Goal: Information Seeking & Learning: Compare options

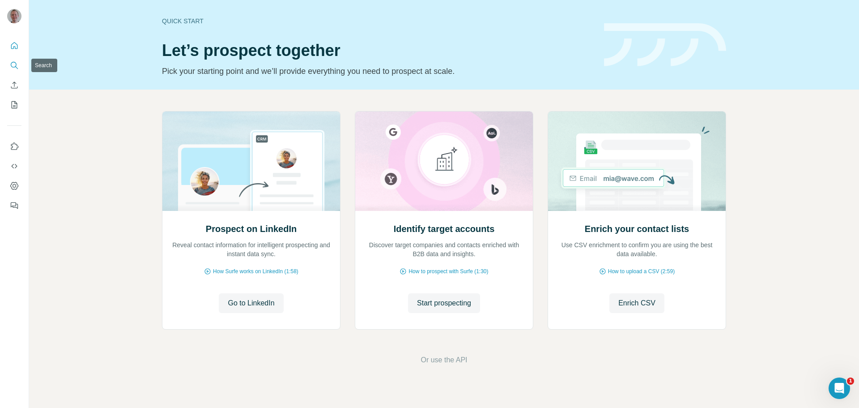
click at [14, 70] on button "Search" at bounding box center [14, 65] width 14 height 16
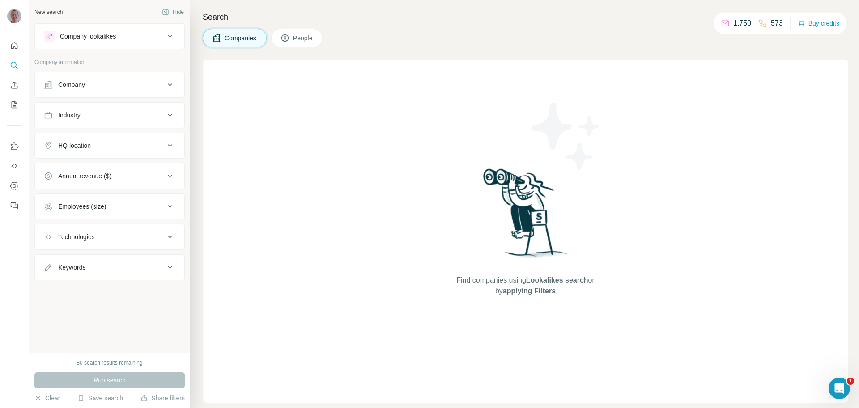
click at [121, 38] on div "Company lookalikes" at bounding box center [104, 36] width 121 height 11
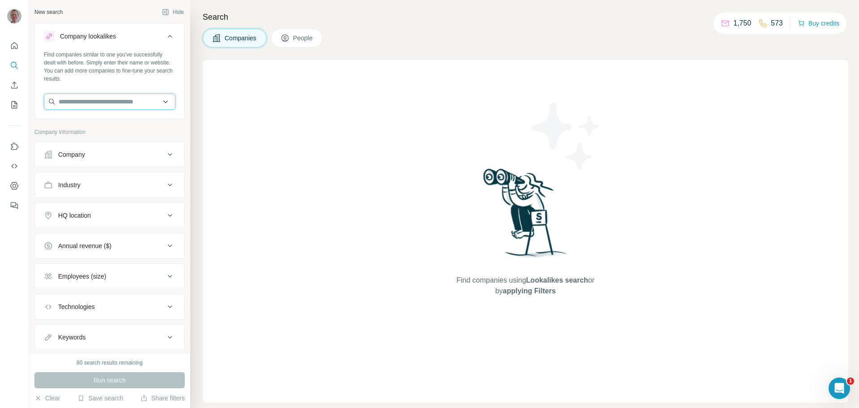
click at [81, 97] on input "text" at bounding box center [110, 102] width 132 height 16
type input "*******"
click at [91, 124] on p "Voltoss AB" at bounding box center [90, 121] width 43 height 9
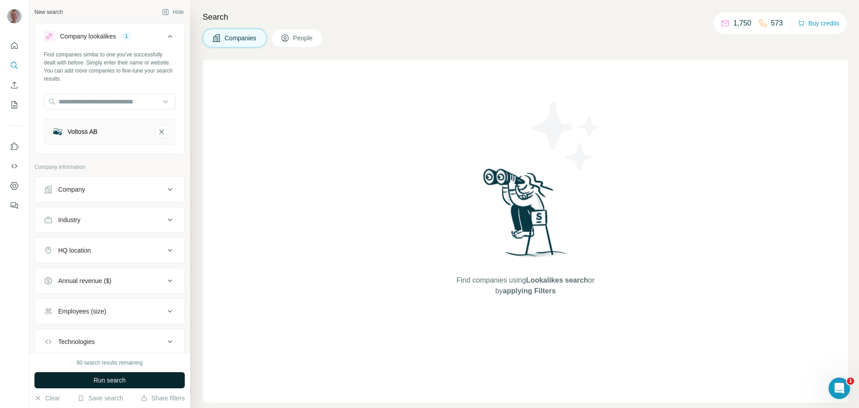
click at [107, 383] on span "Run search" at bounding box center [110, 379] width 32 height 9
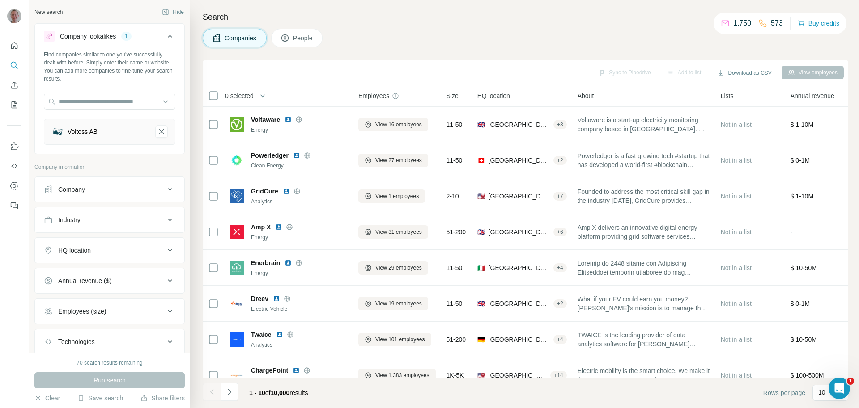
click at [106, 188] on div "Company" at bounding box center [104, 189] width 121 height 9
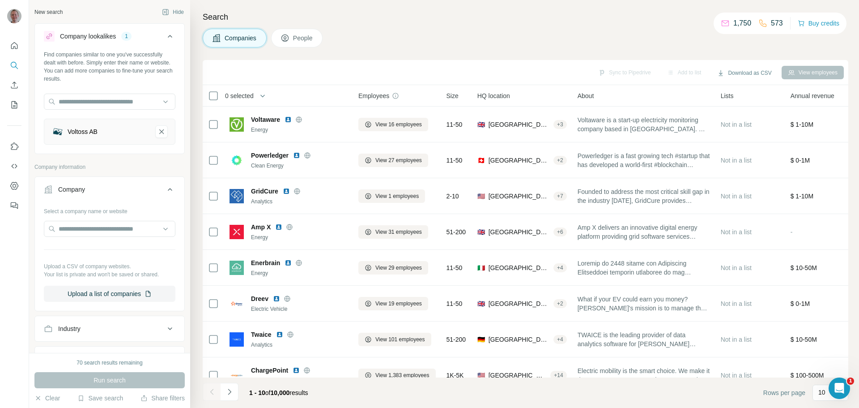
click at [106, 188] on div "Company" at bounding box center [104, 189] width 121 height 9
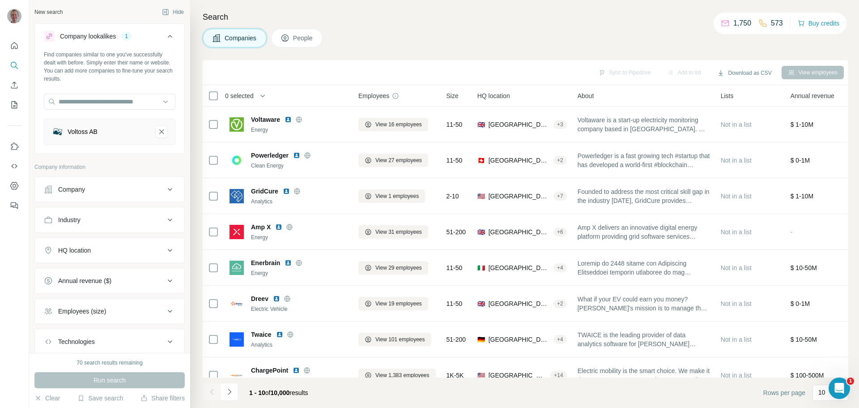
click at [85, 222] on div "Industry" at bounding box center [104, 219] width 121 height 9
click at [71, 245] on input at bounding box center [105, 242] width 111 height 10
click at [111, 237] on div at bounding box center [105, 241] width 111 height 15
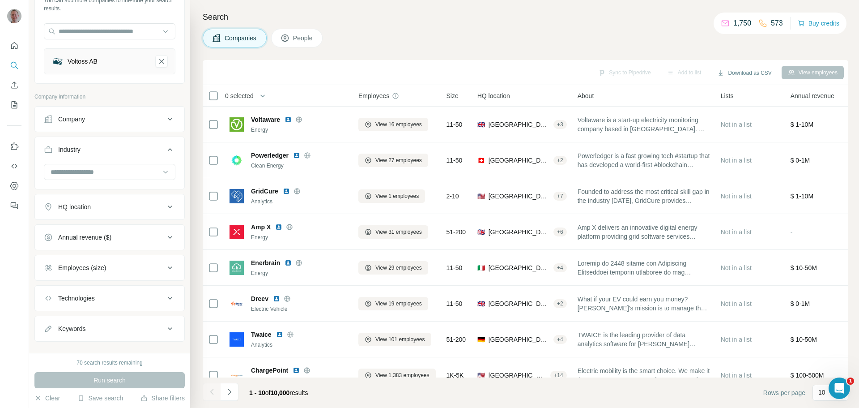
scroll to position [84, 0]
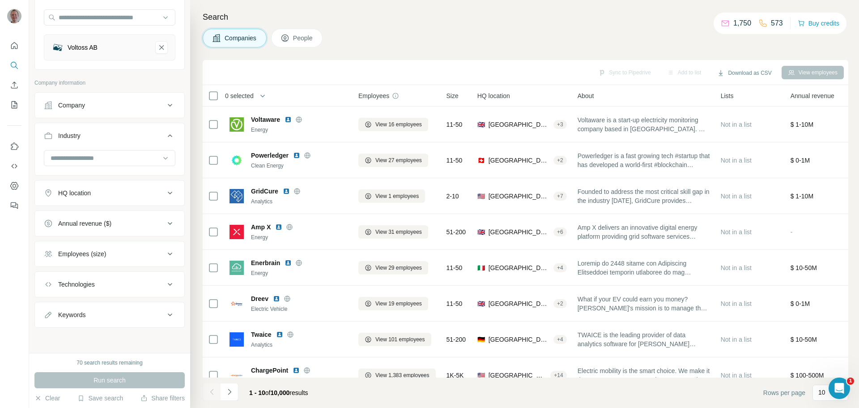
click at [78, 278] on button "Technologies" at bounding box center [109, 283] width 149 height 21
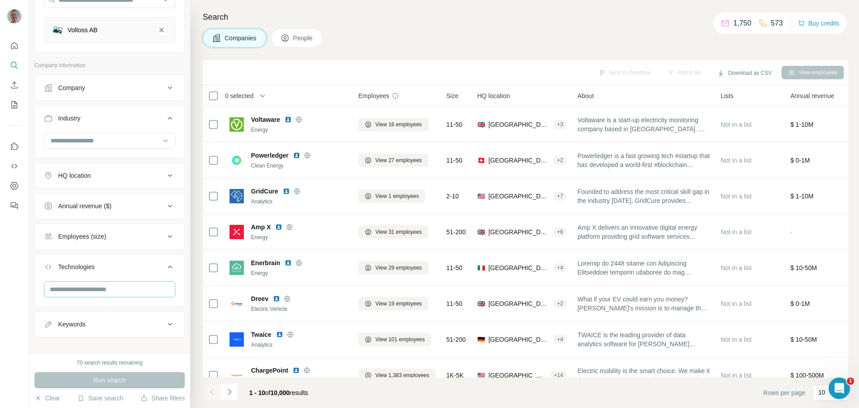
scroll to position [111, 0]
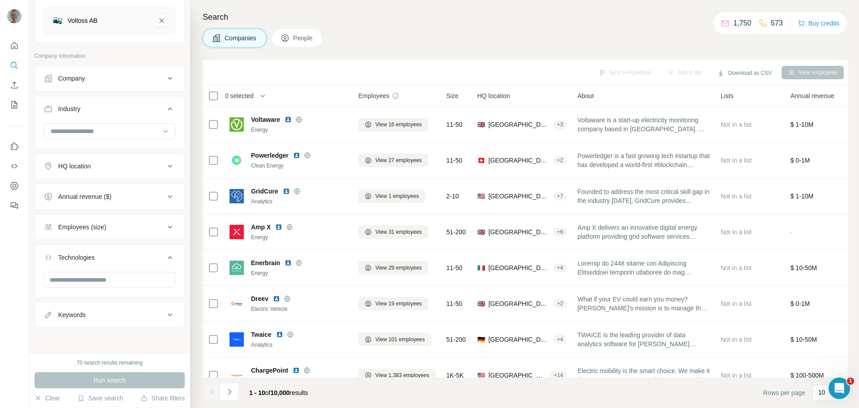
click at [68, 310] on div "Keywords" at bounding box center [71, 314] width 27 height 9
click at [91, 340] on input "text" at bounding box center [101, 337] width 114 height 16
type input "********"
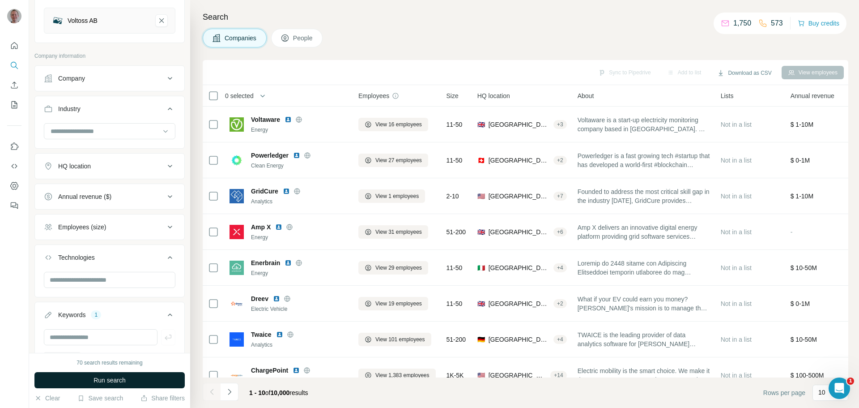
click at [102, 380] on span "Run search" at bounding box center [110, 379] width 32 height 9
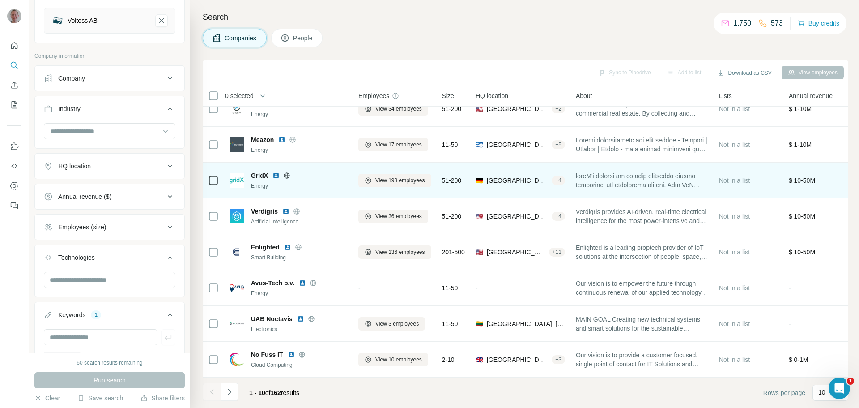
scroll to position [92, 0]
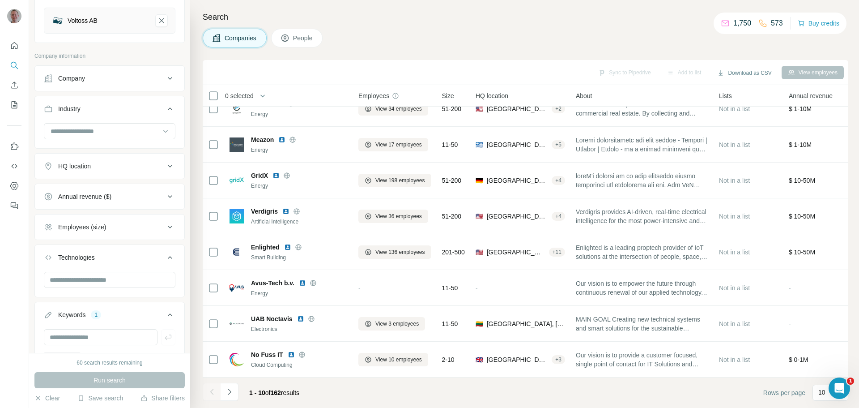
drag, startPoint x: 164, startPoint y: 25, endPoint x: 109, endPoint y: 24, distance: 55.0
click at [158, 25] on div "Voltoss AB" at bounding box center [110, 21] width 132 height 26
click at [158, 25] on icon "Voltoss AB-remove-button" at bounding box center [162, 20] width 8 height 9
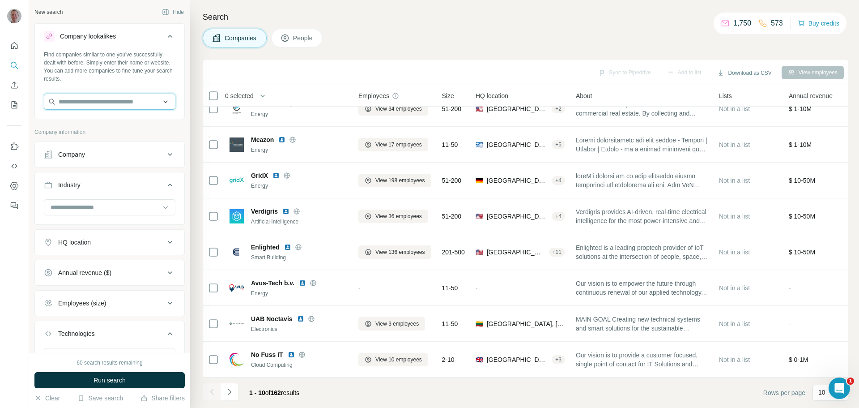
click at [95, 102] on input "text" at bounding box center [110, 102] width 132 height 16
type input "******"
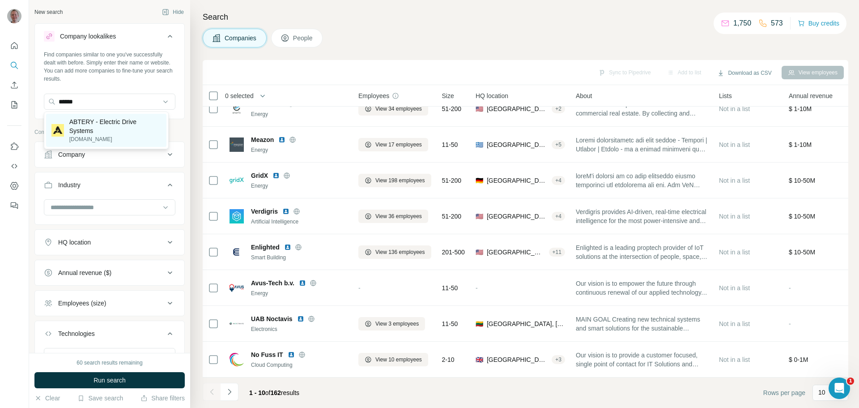
click at [94, 125] on p "ABTERY - Electric Drive Systems" at bounding box center [115, 126] width 92 height 18
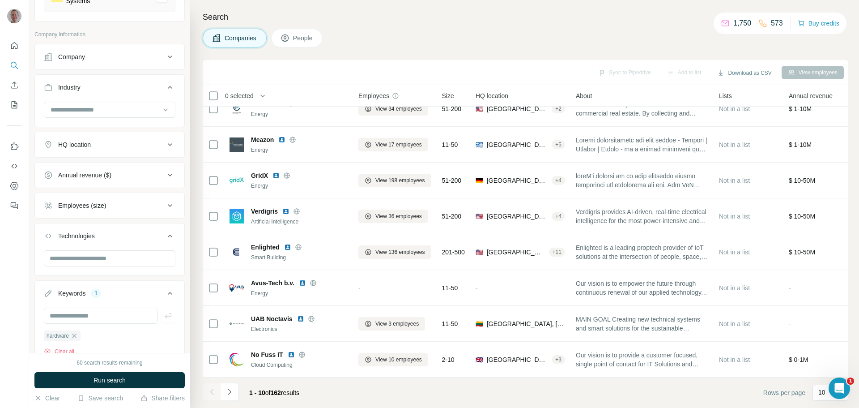
scroll to position [175, 0]
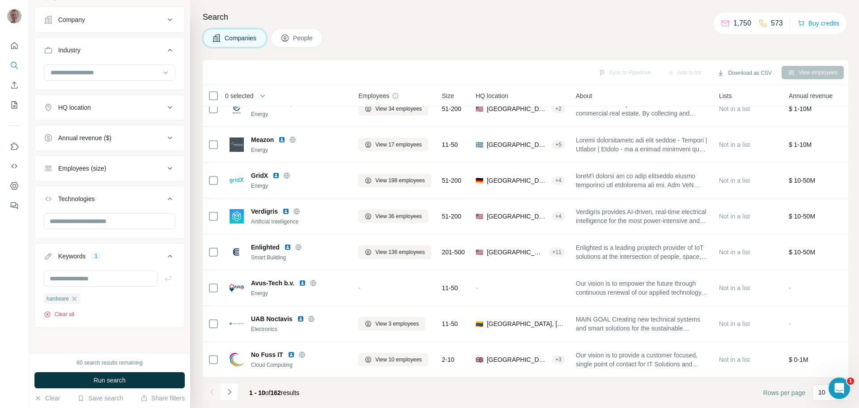
click at [64, 310] on button "Clear all" at bounding box center [59, 314] width 30 height 8
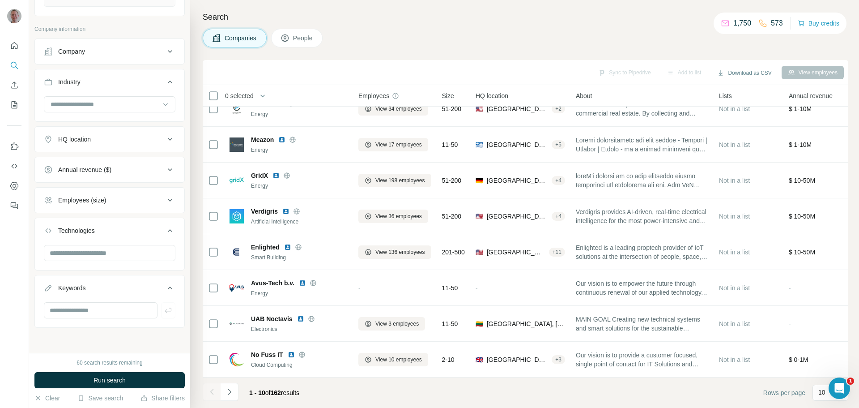
scroll to position [143, 0]
click at [150, 383] on button "Run search" at bounding box center [109, 380] width 150 height 16
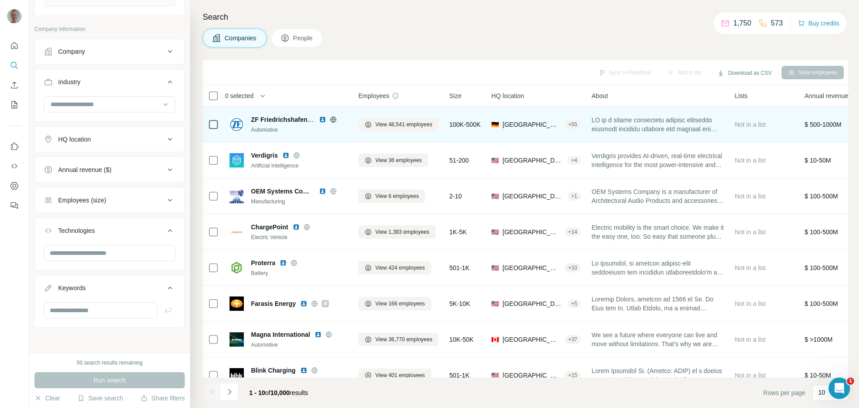
click at [323, 119] on img at bounding box center [322, 119] width 7 height 7
click at [332, 121] on icon at bounding box center [333, 119] width 7 height 7
